Goal: Task Accomplishment & Management: Use online tool/utility

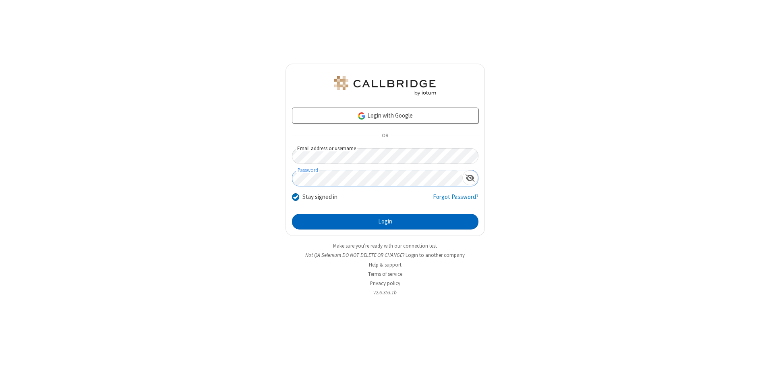
click at [385, 221] on button "Login" at bounding box center [385, 222] width 186 height 16
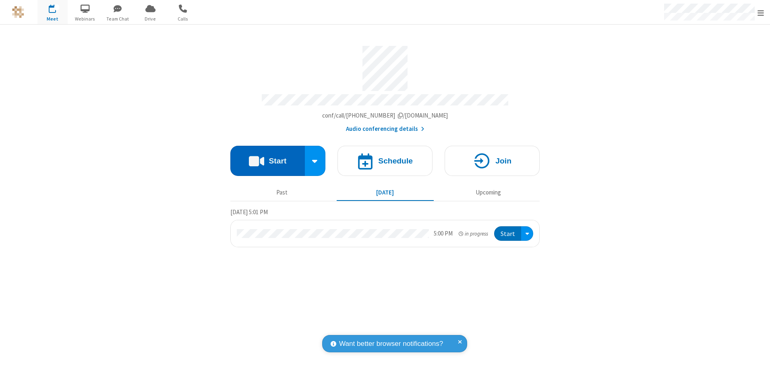
click at [267, 158] on button "Start" at bounding box center [267, 161] width 74 height 30
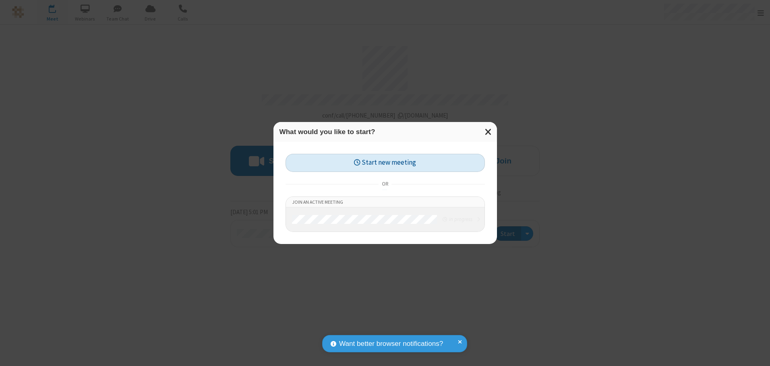
click at [385, 163] on button "Start new meeting" at bounding box center [384, 163] width 199 height 18
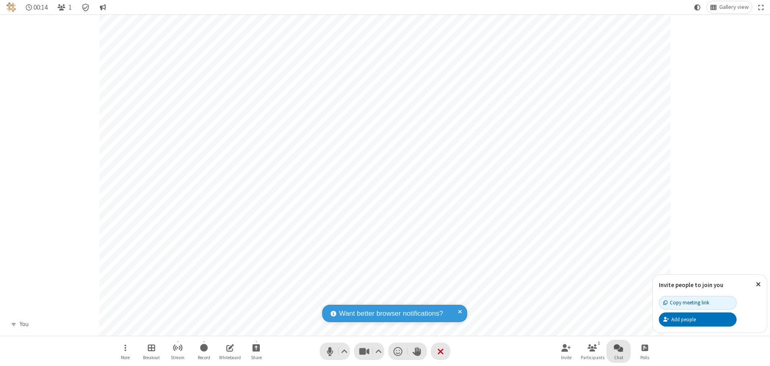
click at [618, 347] on span "Open chat" at bounding box center [618, 348] width 10 height 10
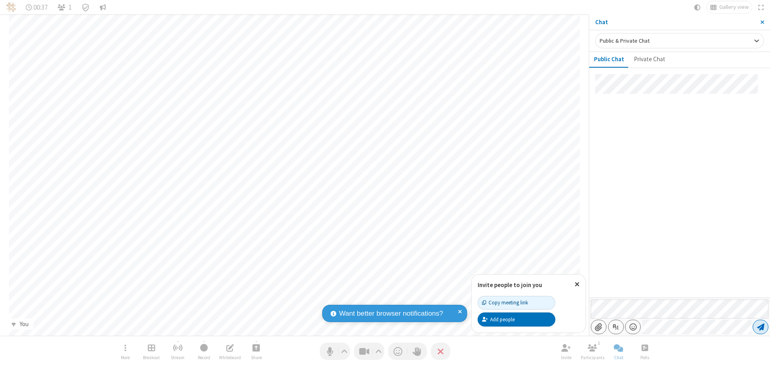
click at [760, 327] on span "Send message" at bounding box center [760, 327] width 7 height 8
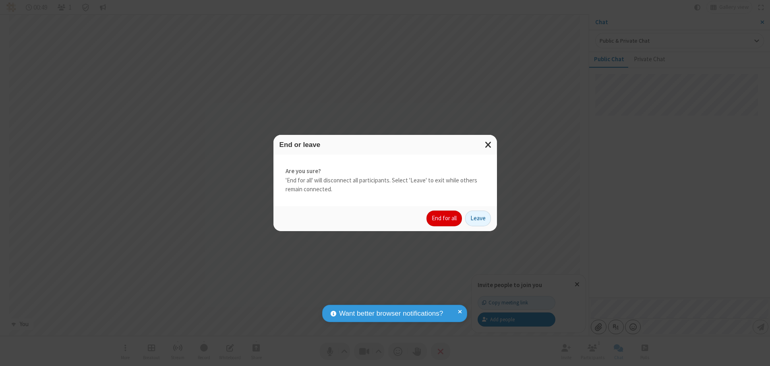
click at [444, 218] on button "End for all" at bounding box center [443, 219] width 35 height 16
